Goal: Task Accomplishment & Management: Use online tool/utility

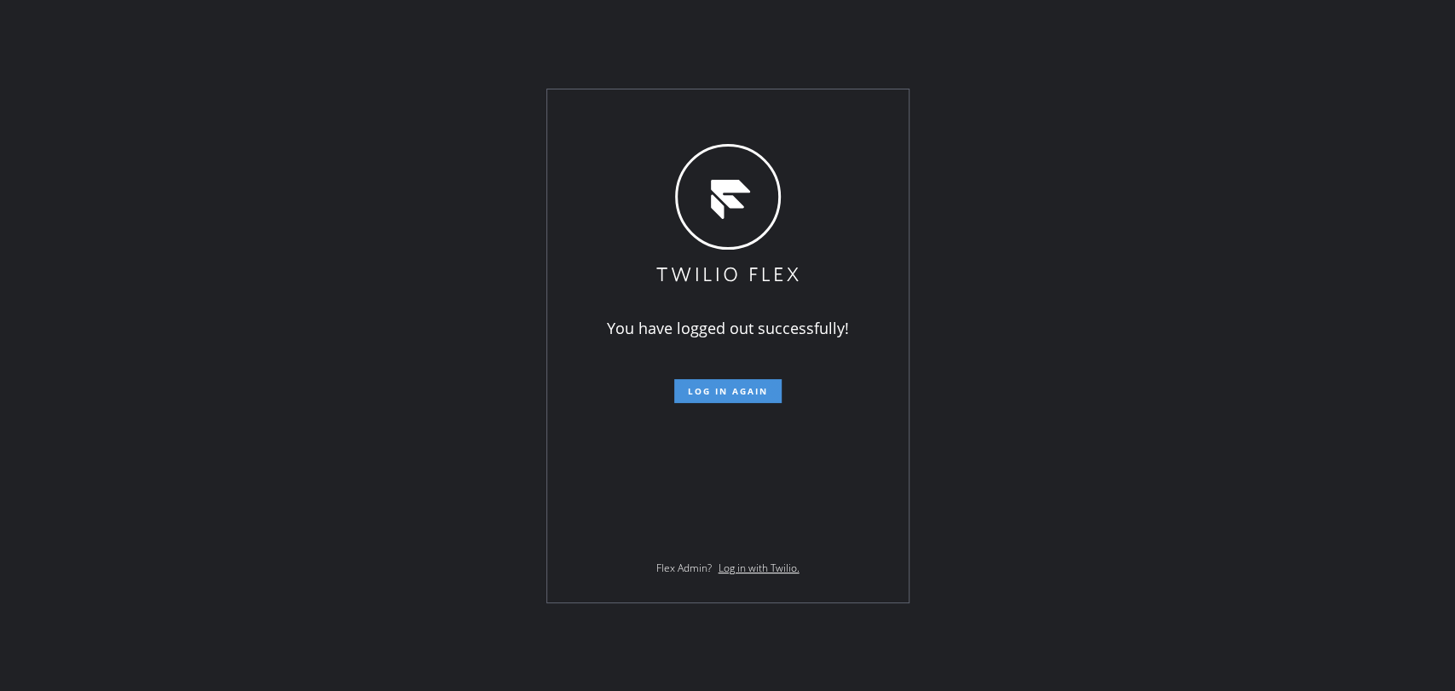
click at [735, 398] on button "Log in again" at bounding box center [727, 391] width 107 height 24
click at [735, 392] on span "Log in again" at bounding box center [728, 391] width 80 height 12
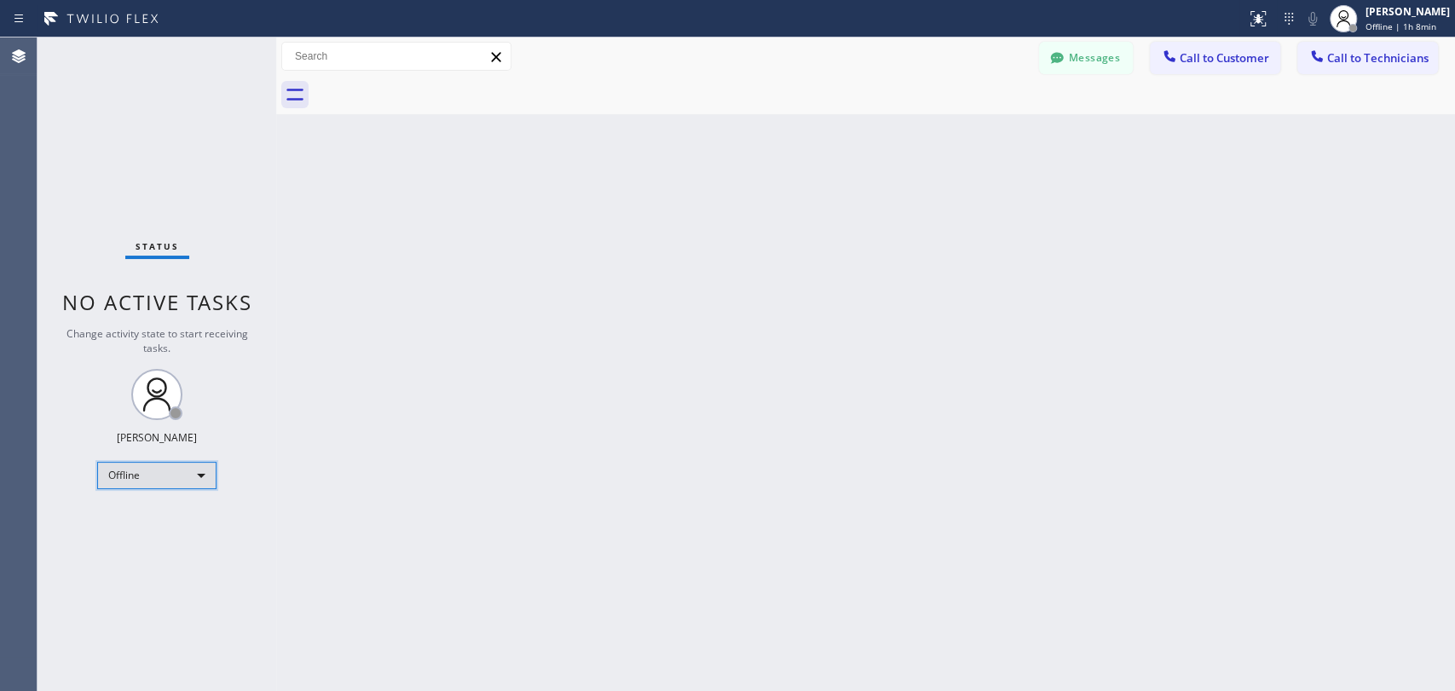
click at [140, 478] on div "Offline" at bounding box center [156, 475] width 119 height 27
click at [150, 520] on li "Available" at bounding box center [156, 518] width 116 height 20
